Goal: Information Seeking & Learning: Learn about a topic

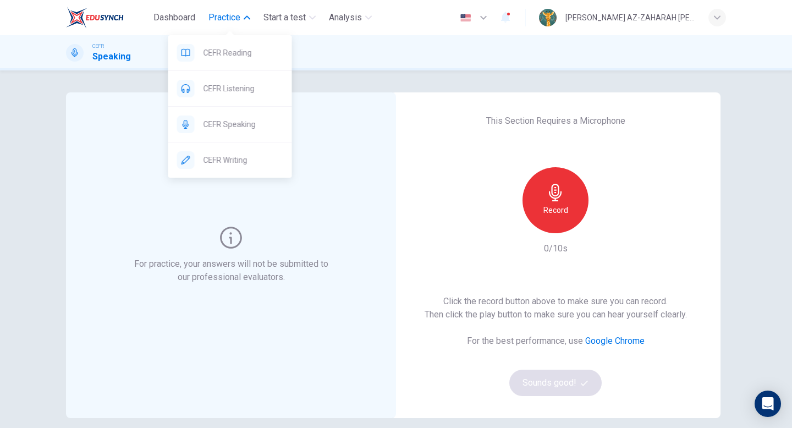
click at [216, 18] on span "Practice" at bounding box center [224, 17] width 32 height 13
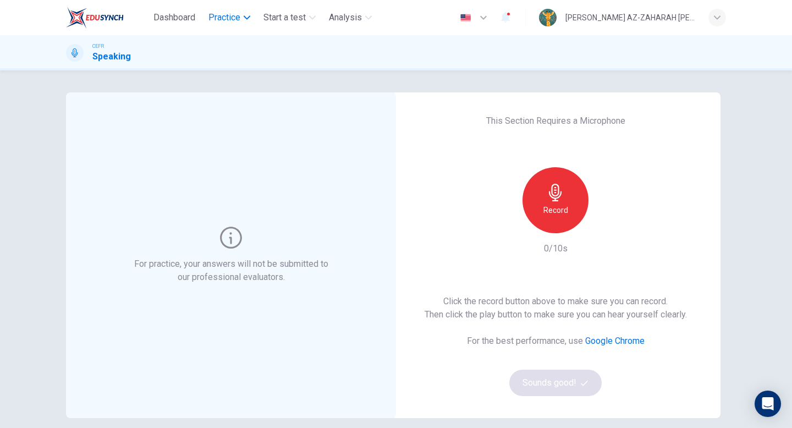
click at [216, 18] on span "Practice" at bounding box center [224, 17] width 32 height 13
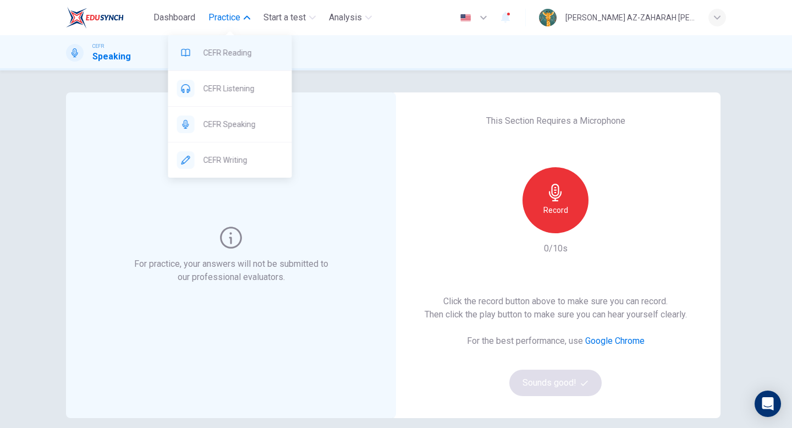
click at [231, 44] on div "CEFR Reading" at bounding box center [230, 52] width 124 height 35
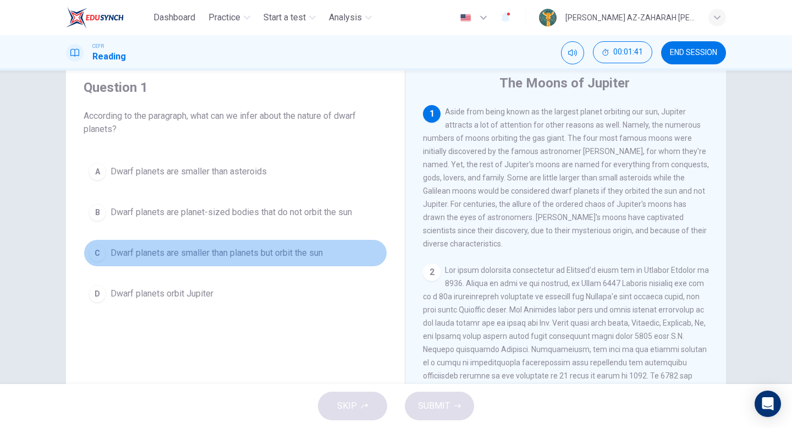
click at [96, 246] on div "C" at bounding box center [98, 253] width 18 height 18
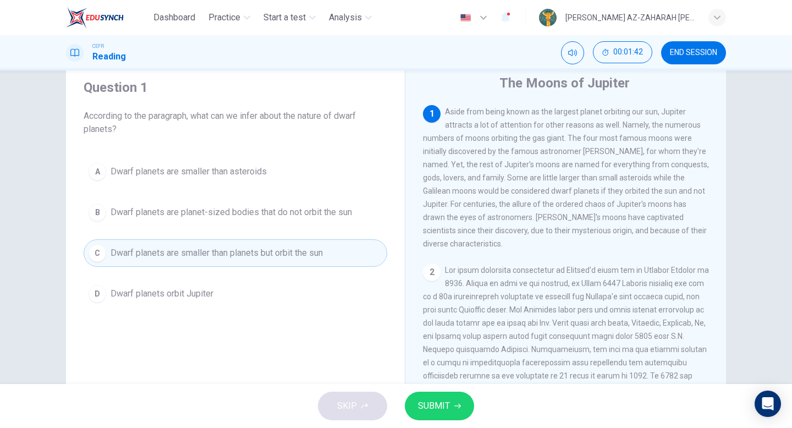
click at [452, 423] on div "SKIP SUBMIT" at bounding box center [396, 406] width 792 height 44
click at [440, 411] on span "SUBMIT" at bounding box center [434, 405] width 32 height 15
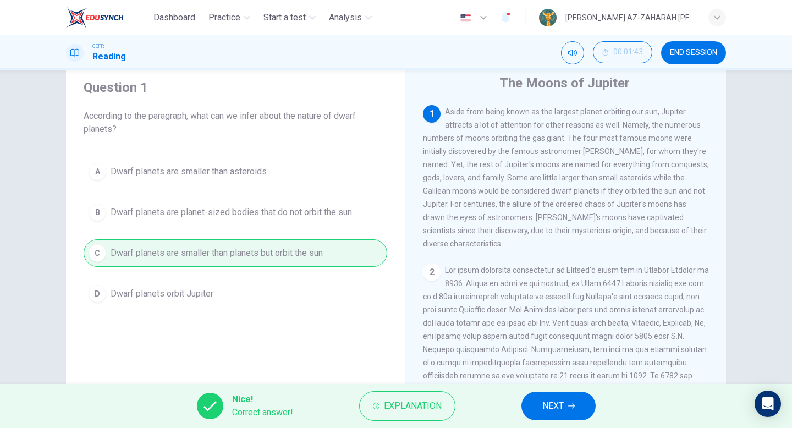
click at [580, 415] on button "NEXT" at bounding box center [558, 405] width 74 height 29
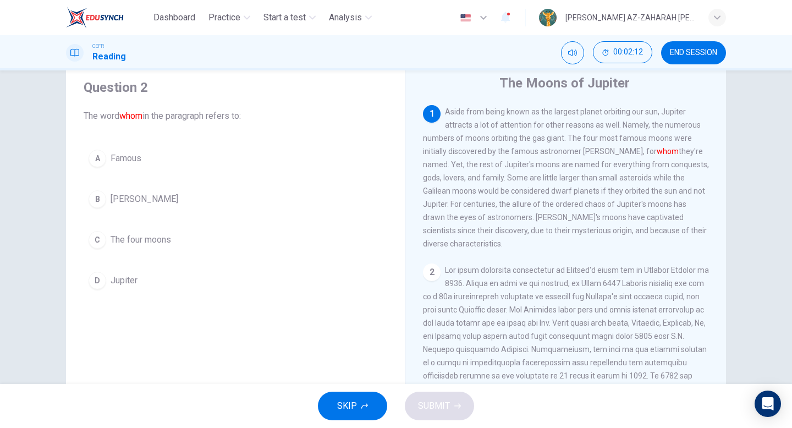
click at [96, 281] on div "D" at bounding box center [98, 281] width 18 height 18
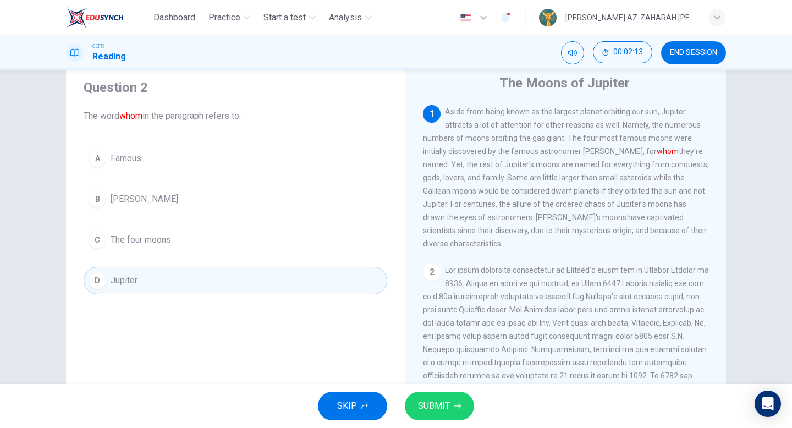
click at [432, 403] on span "SUBMIT" at bounding box center [434, 405] width 32 height 15
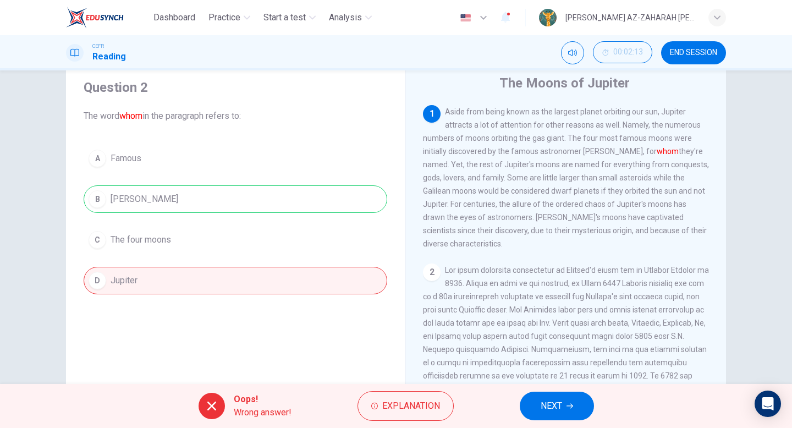
click at [551, 406] on span "NEXT" at bounding box center [550, 405] width 21 height 15
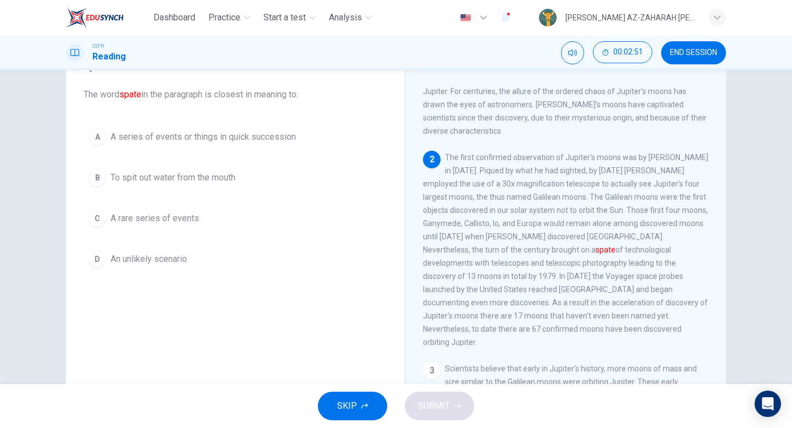
scroll to position [56, 0]
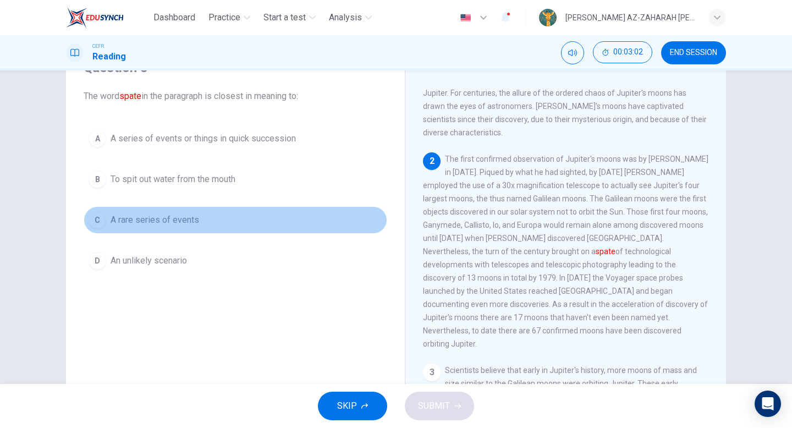
click at [98, 222] on div "C" at bounding box center [98, 220] width 18 height 18
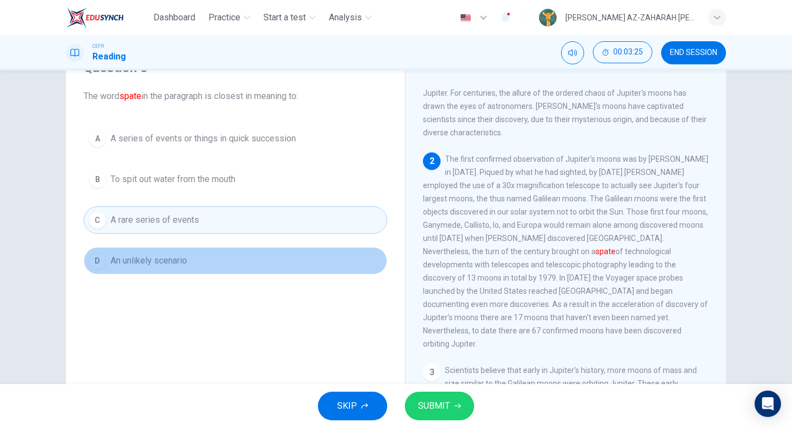
click at [166, 251] on button "D An unlikely scenario" at bounding box center [235, 260] width 303 height 27
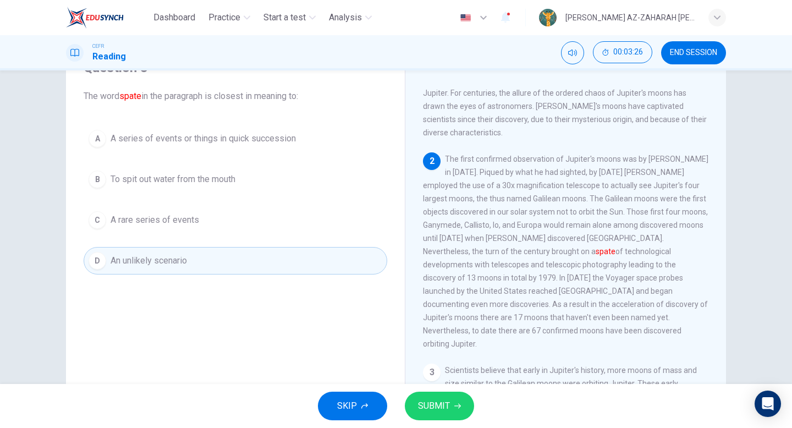
click at [421, 401] on span "SUBMIT" at bounding box center [434, 405] width 32 height 15
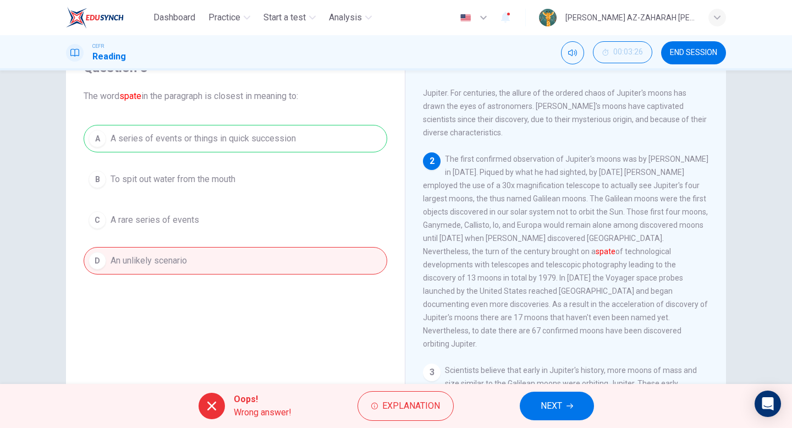
click at [571, 401] on button "NEXT" at bounding box center [557, 405] width 74 height 29
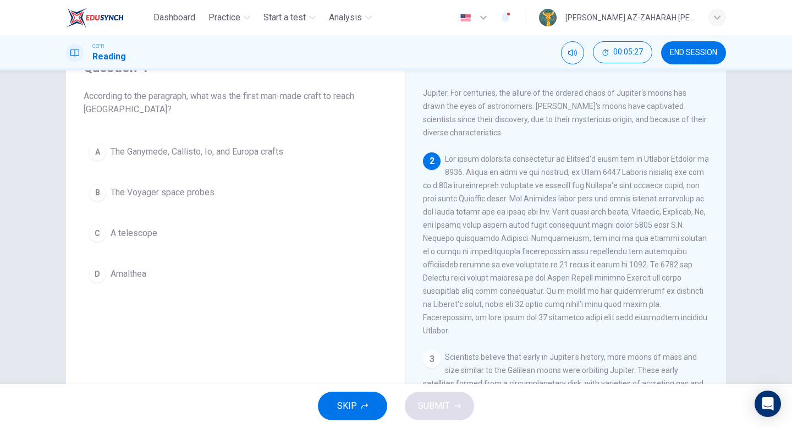
click at [91, 126] on div "Question 4 According to the paragraph, what was the first man-made craft to rea…" at bounding box center [235, 173] width 321 height 251
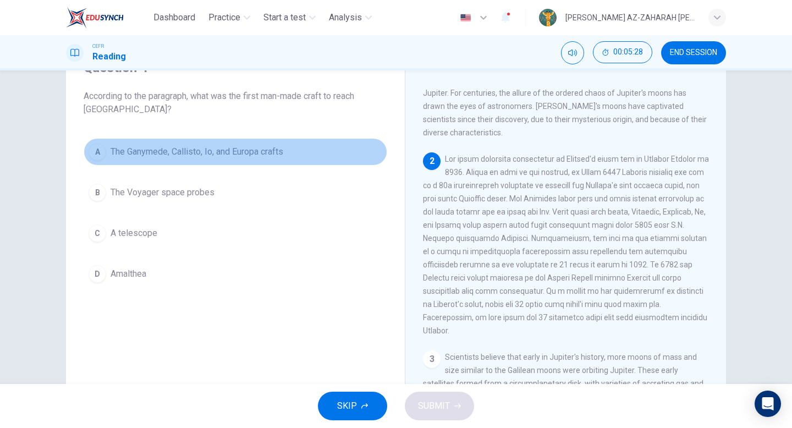
click at [97, 154] on div "A" at bounding box center [98, 152] width 18 height 18
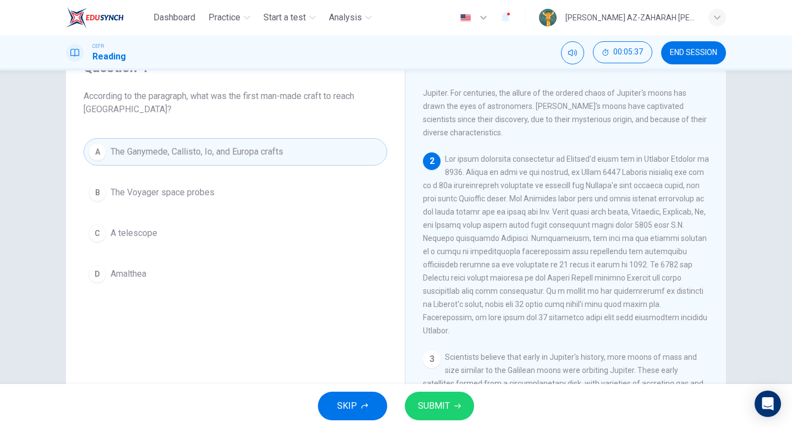
click at [446, 405] on span "SUBMIT" at bounding box center [434, 405] width 32 height 15
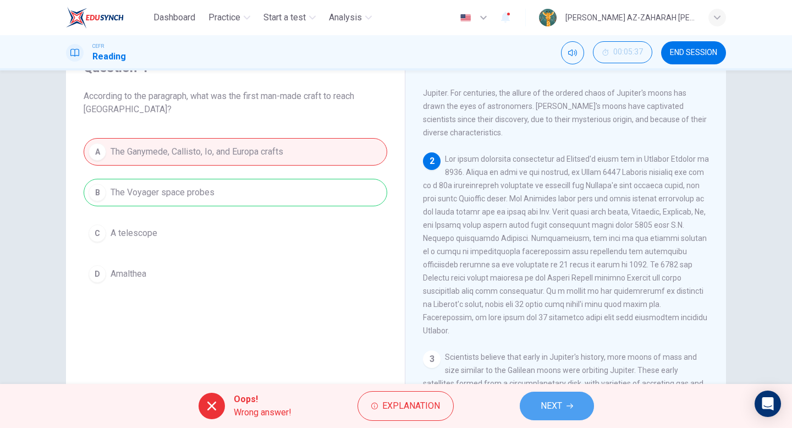
click at [573, 410] on button "NEXT" at bounding box center [557, 405] width 74 height 29
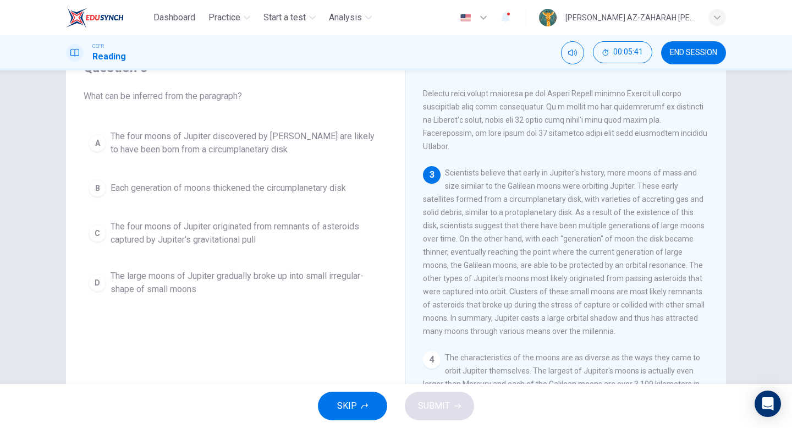
scroll to position [278, 0]
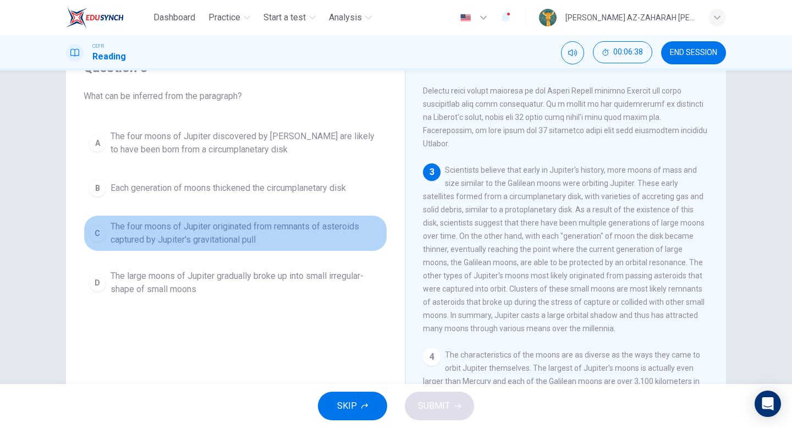
click at [266, 230] on span "The four moons of Jupiter originated from remnants of asteroids captured by Jup…" at bounding box center [246, 233] width 272 height 26
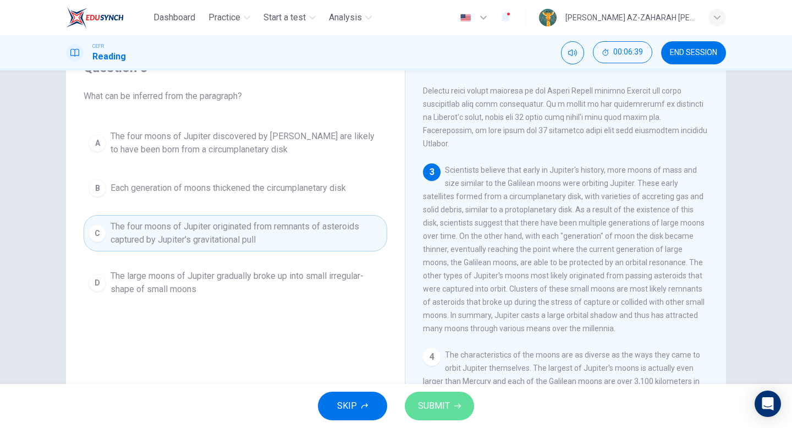
click at [418, 405] on span "SUBMIT" at bounding box center [434, 405] width 32 height 15
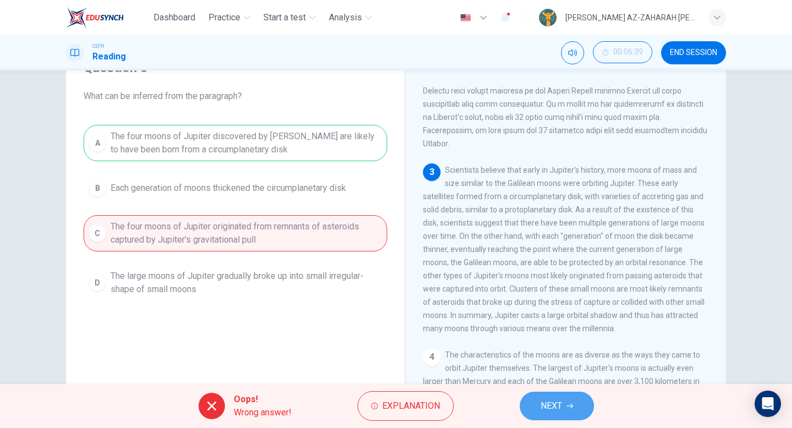
click at [560, 402] on span "NEXT" at bounding box center [550, 405] width 21 height 15
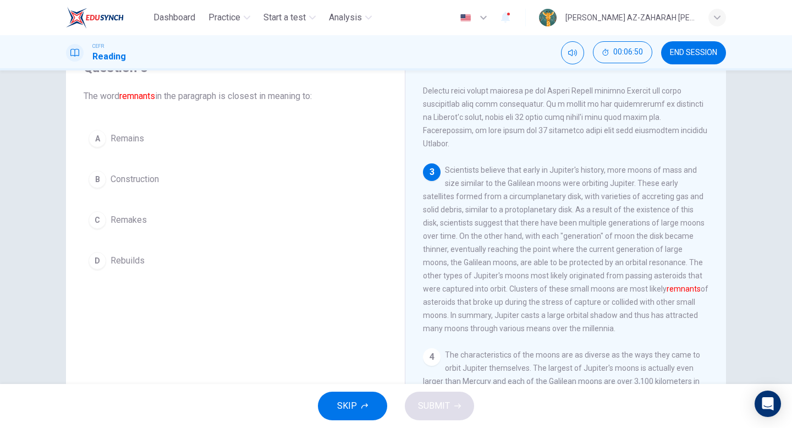
click at [96, 136] on div "A" at bounding box center [98, 139] width 18 height 18
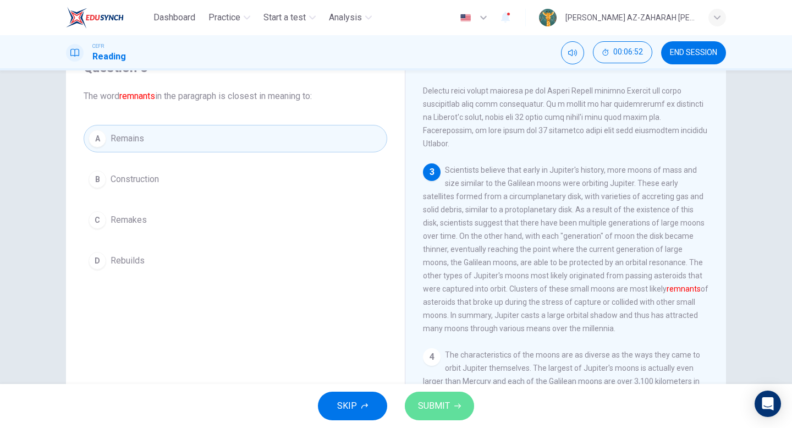
click at [410, 400] on button "SUBMIT" at bounding box center [439, 405] width 69 height 29
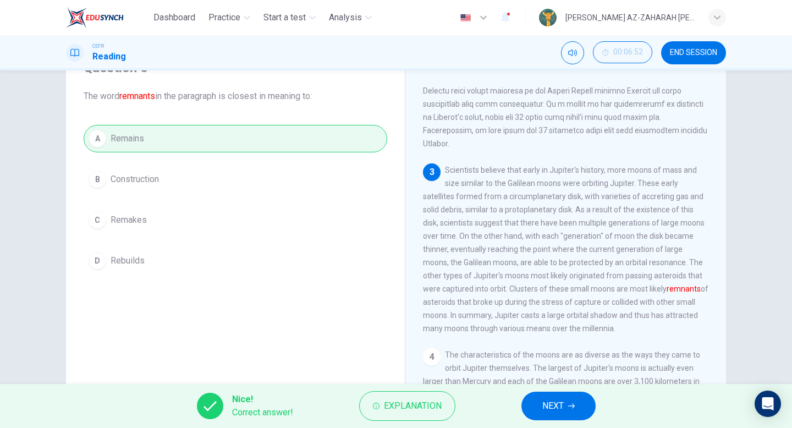
click at [548, 411] on span "NEXT" at bounding box center [552, 405] width 21 height 15
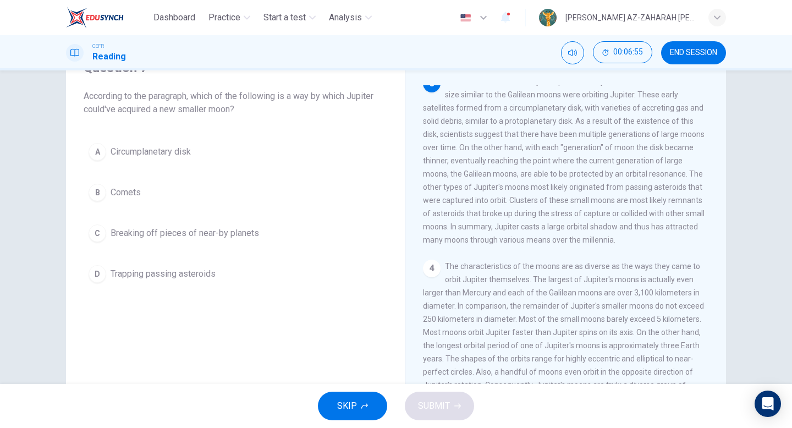
scroll to position [377, 0]
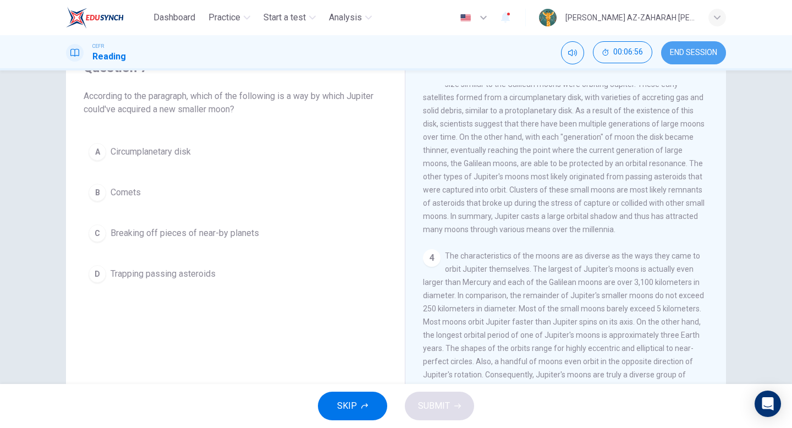
click at [694, 54] on span "END SESSION" at bounding box center [693, 52] width 47 height 9
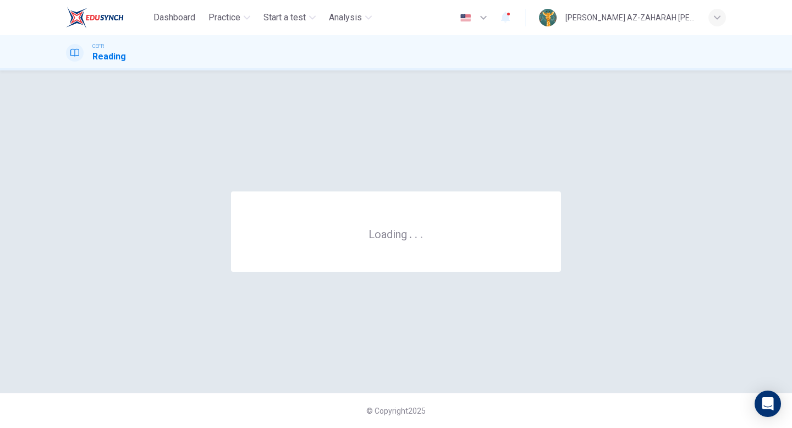
scroll to position [0, 0]
